Goal: Information Seeking & Learning: Check status

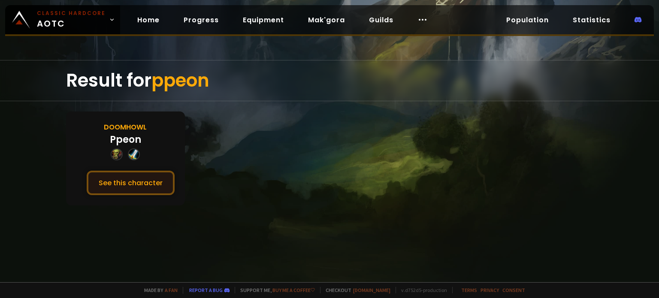
click at [155, 183] on button "See this character" at bounding box center [131, 183] width 88 height 24
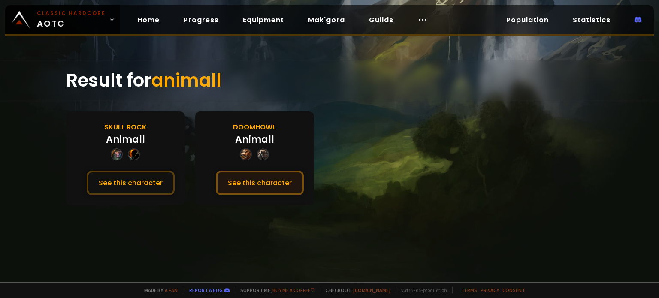
click at [299, 181] on button "See this character" at bounding box center [260, 183] width 88 height 24
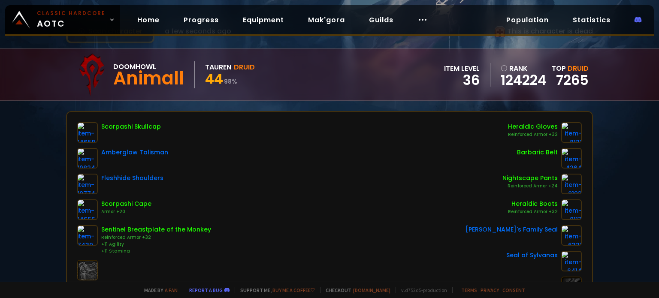
scroll to position [43, 0]
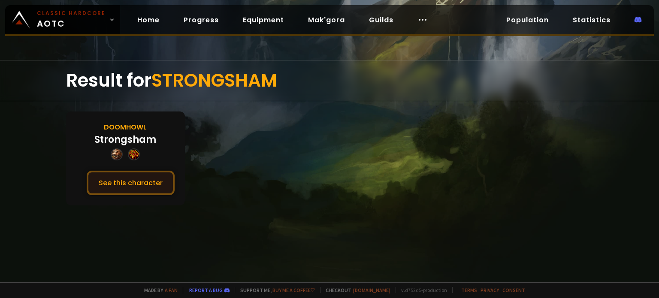
click at [143, 182] on button "See this character" at bounding box center [131, 183] width 88 height 24
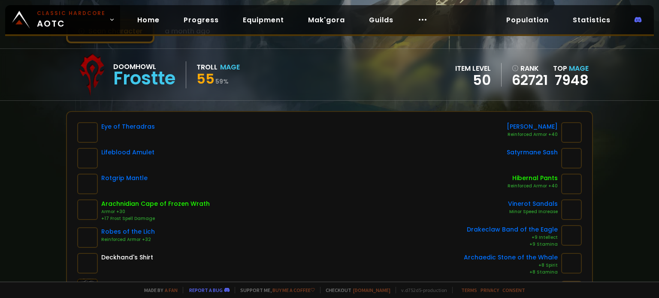
scroll to position [43, 0]
